Goal: Task Accomplishment & Management: Use online tool/utility

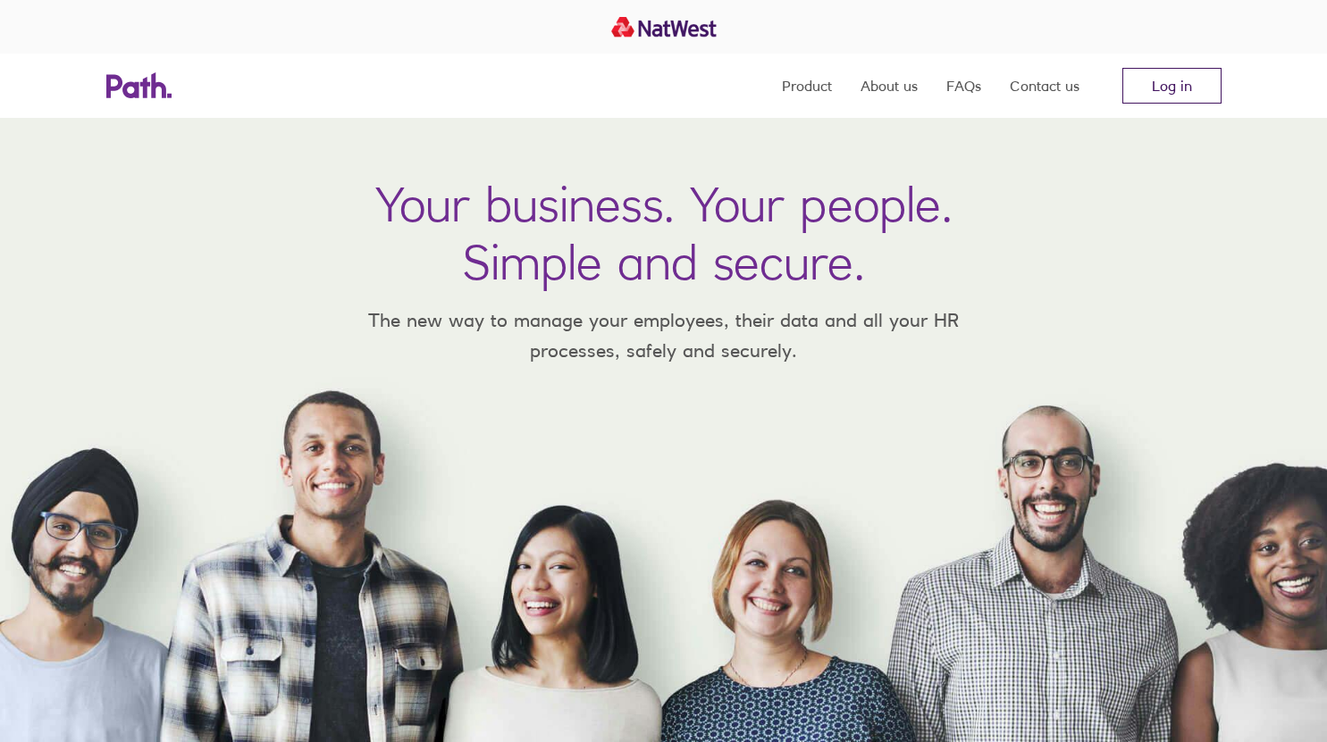
click at [1179, 99] on link "Log in" at bounding box center [1171, 86] width 99 height 36
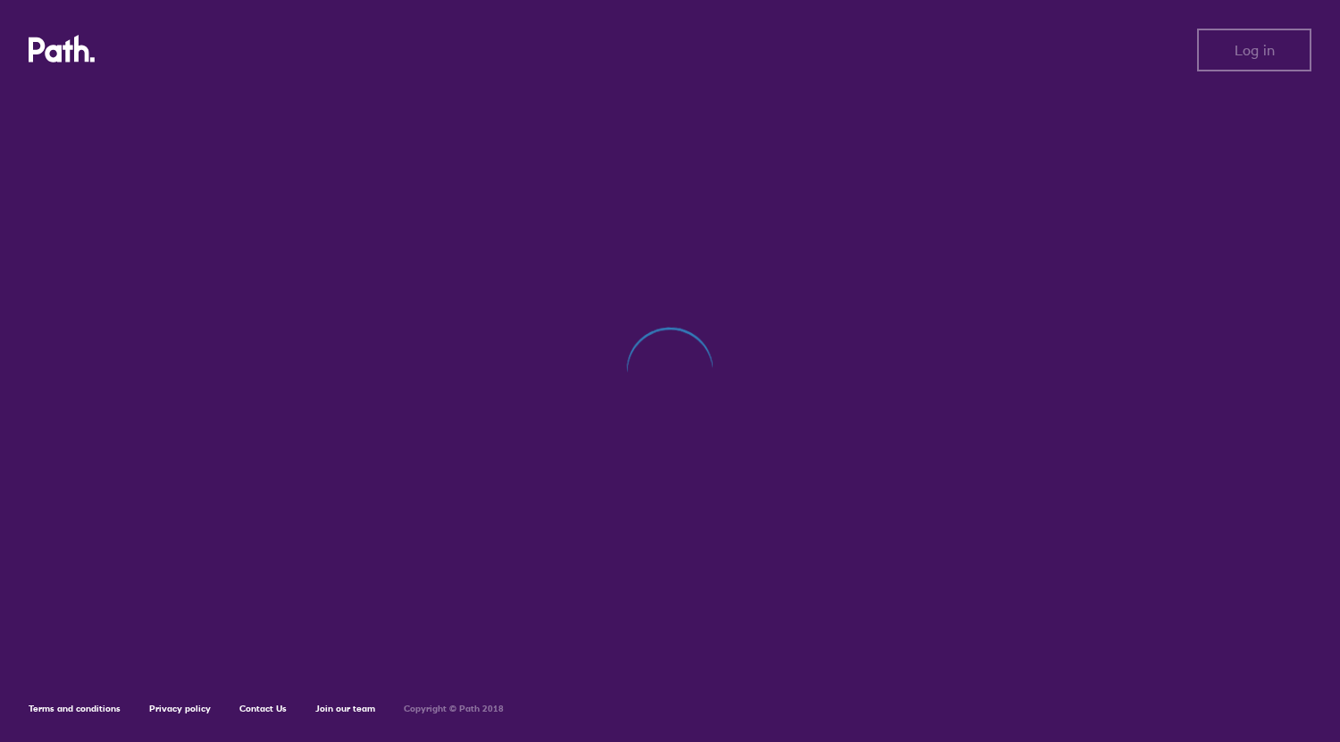
click at [682, 544] on div at bounding box center [670, 380] width 1283 height 579
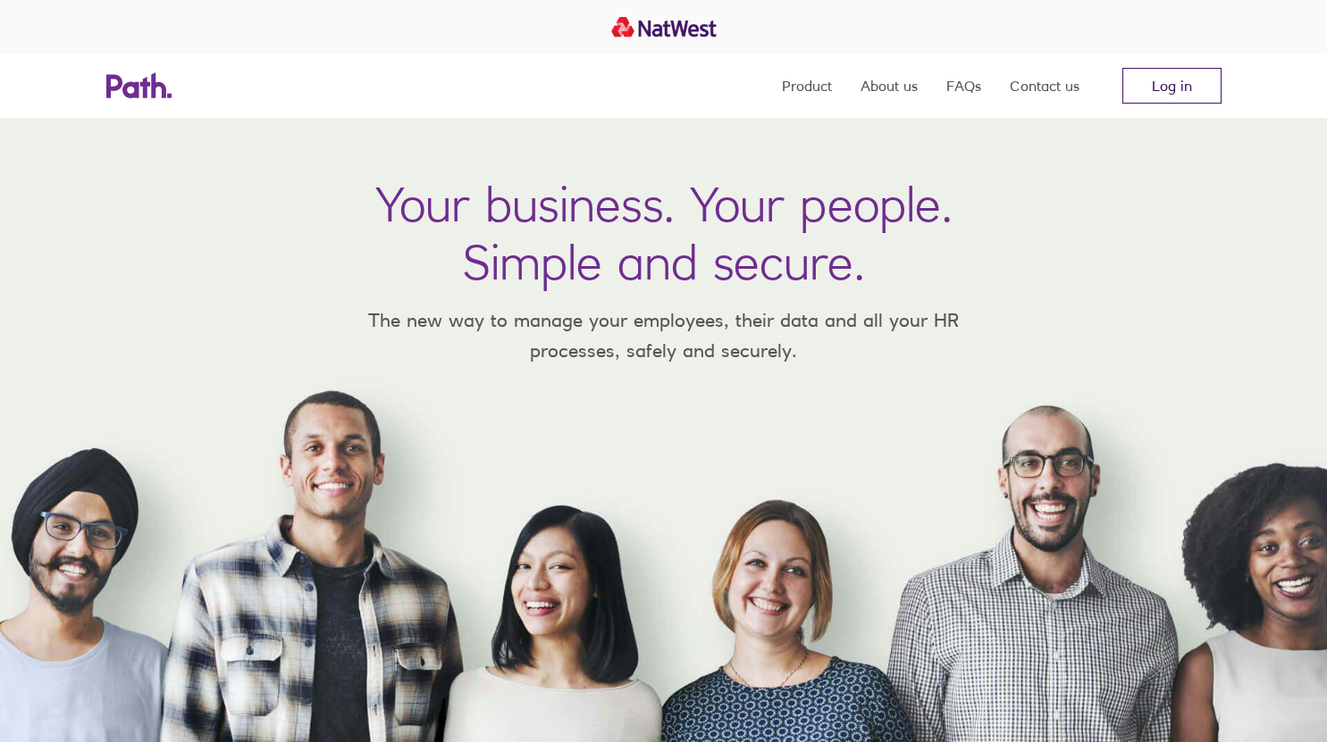
click at [1156, 83] on link "Log in" at bounding box center [1171, 86] width 99 height 36
click at [1173, 94] on link "Log in" at bounding box center [1171, 86] width 99 height 36
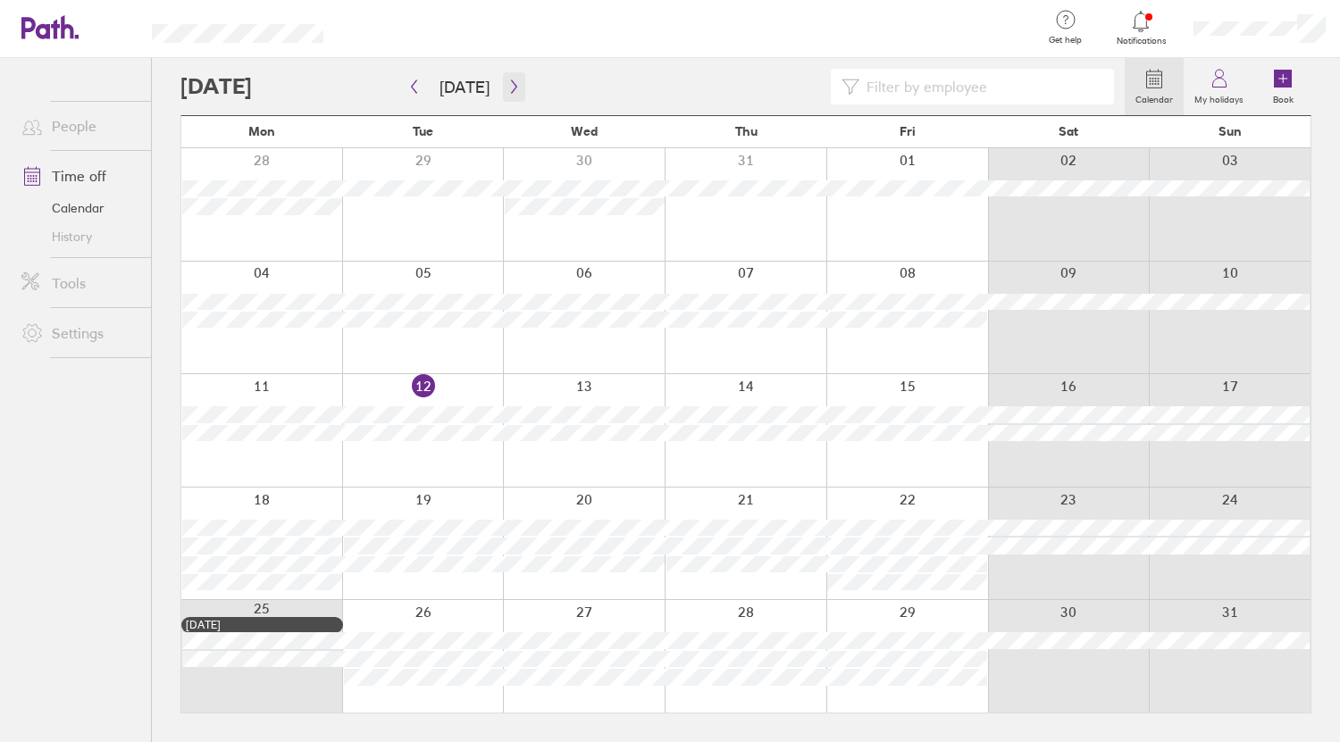
click at [512, 92] on icon "button" at bounding box center [513, 87] width 13 height 14
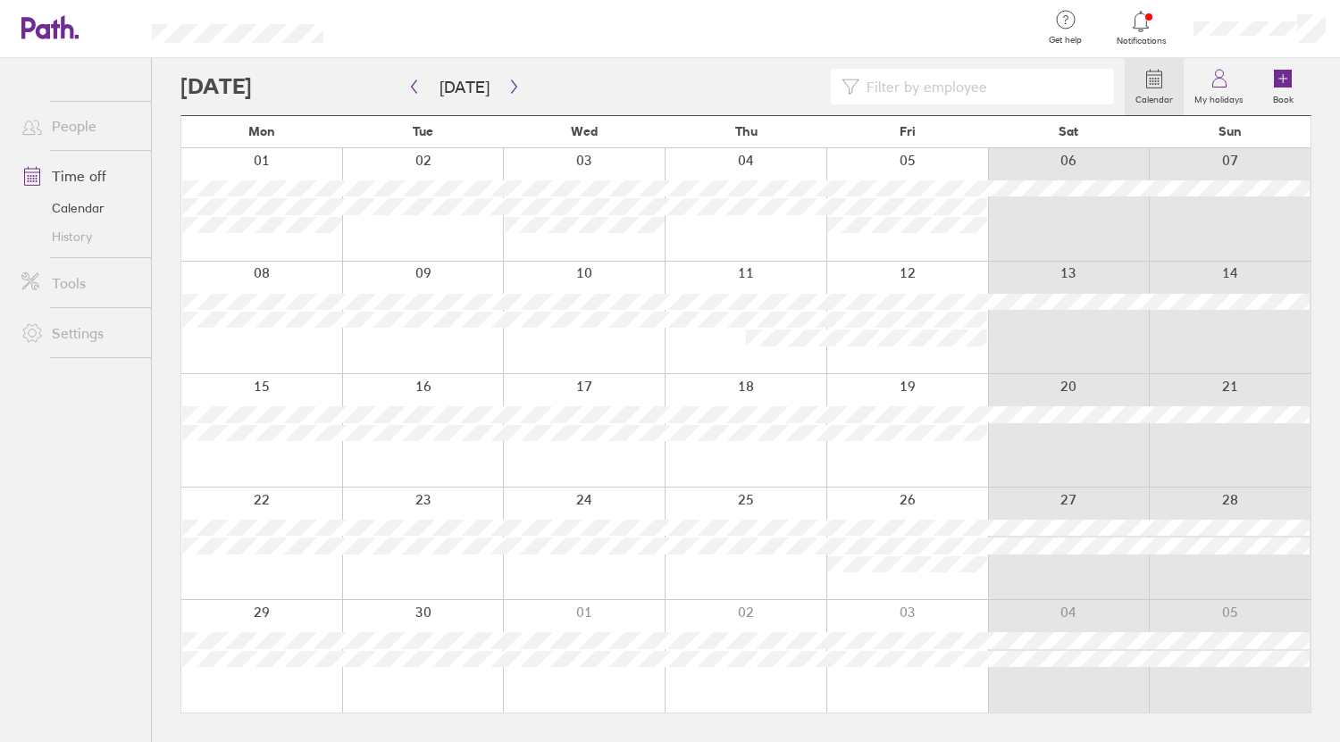
click at [695, 225] on div at bounding box center [746, 204] width 162 height 113
